Goal: Check status: Check status

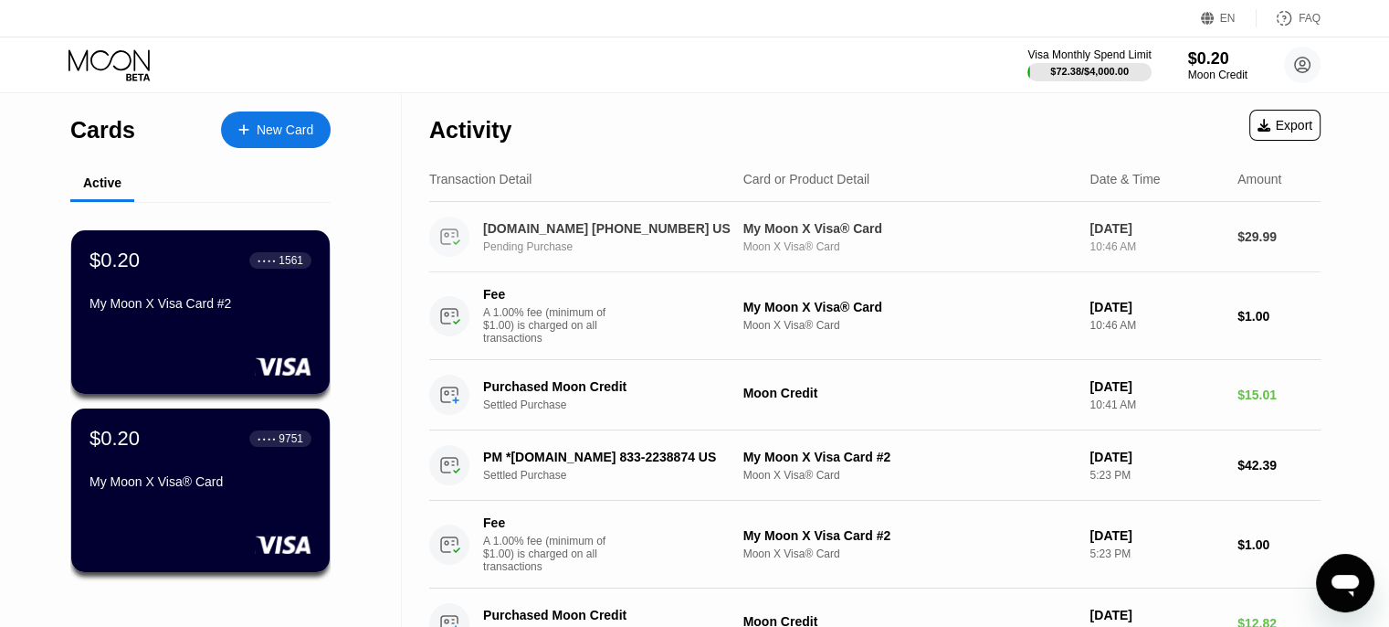
click at [572, 246] on div "Pending Purchase" at bounding box center [617, 246] width 269 height 13
